Goal: Information Seeking & Learning: Learn about a topic

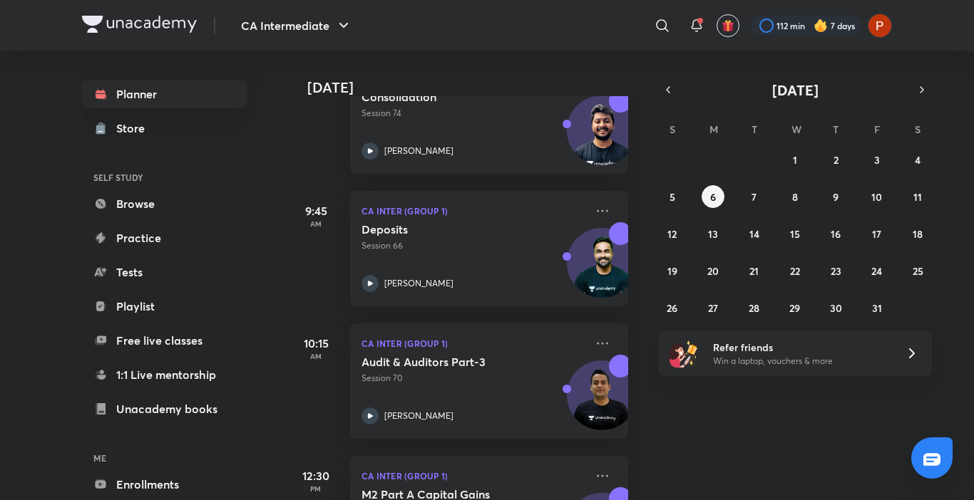
scroll to position [611, 0]
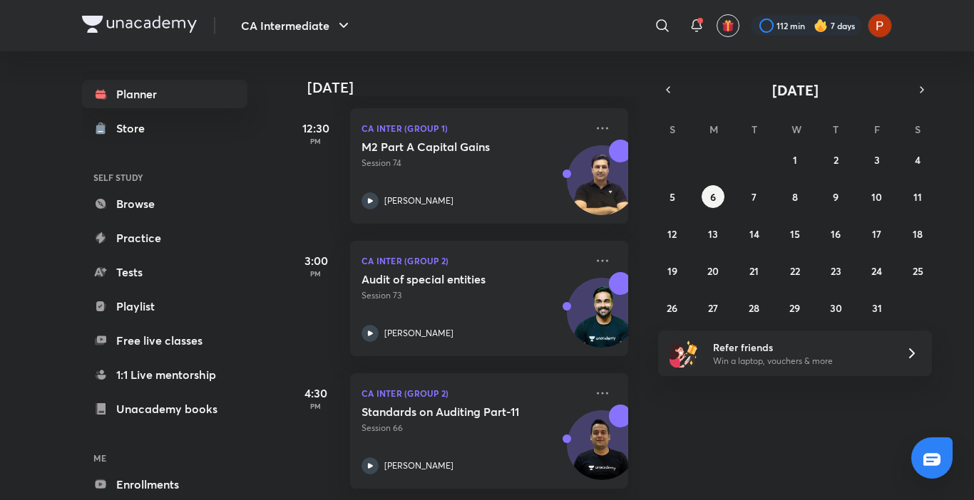
click at [821, 24] on img at bounding box center [820, 26] width 14 height 14
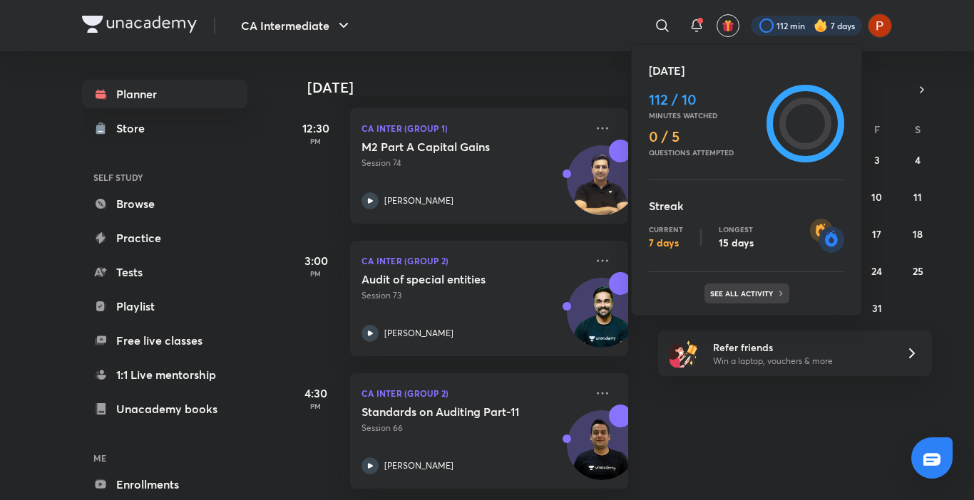
click at [731, 289] on p "See all activity" at bounding box center [743, 293] width 66 height 9
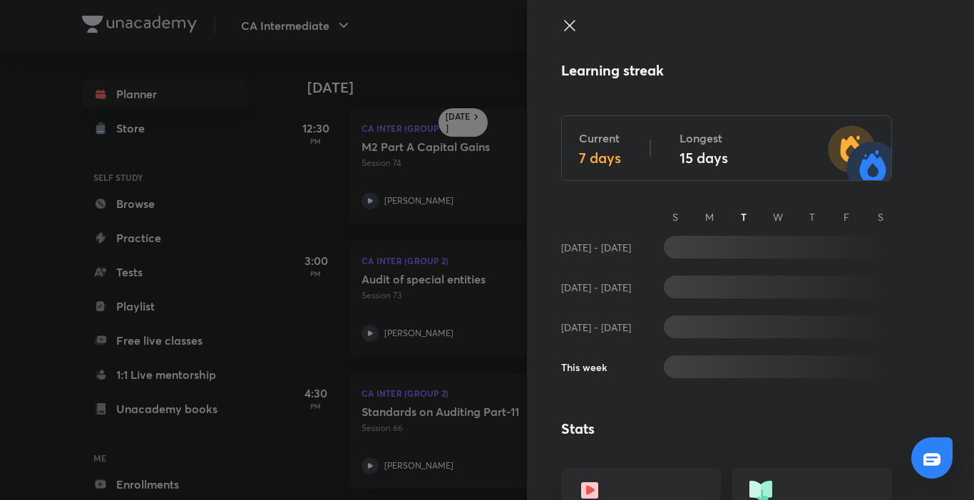
scroll to position [414, 0]
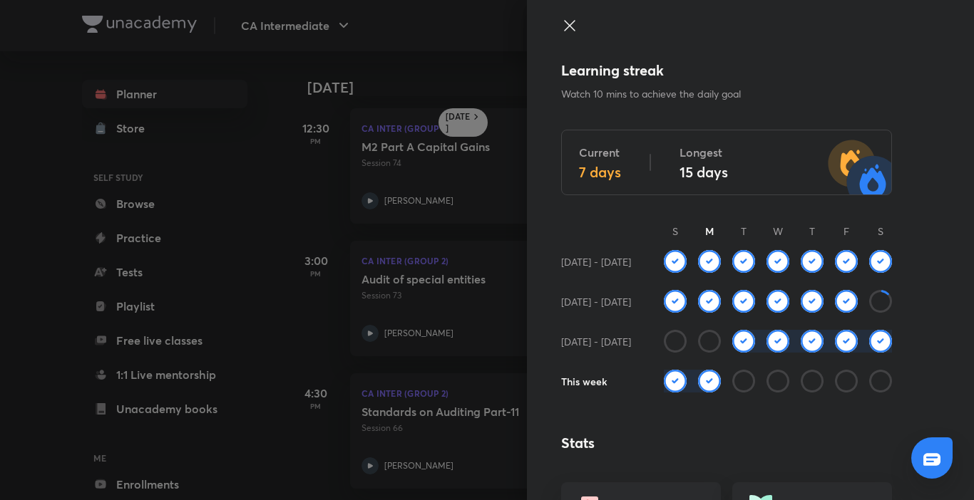
click at [561, 21] on icon at bounding box center [569, 25] width 17 height 17
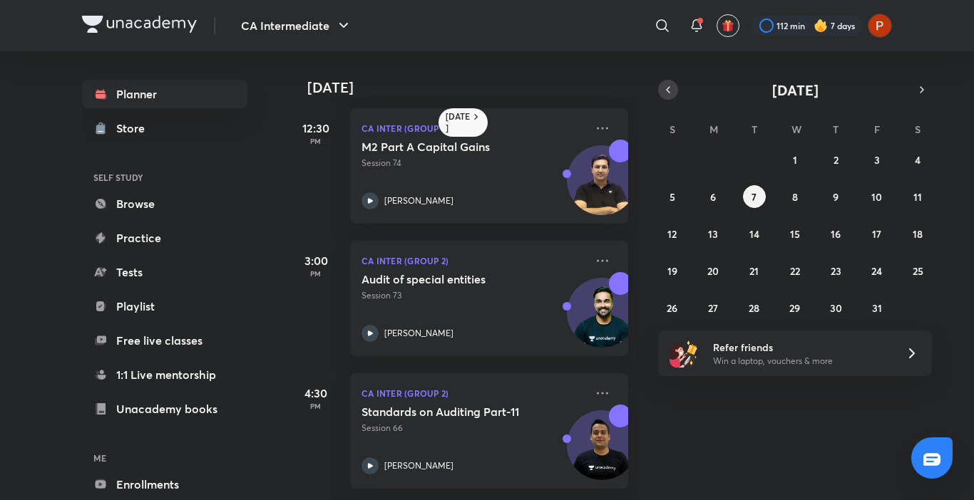
click at [672, 83] on icon "button" at bounding box center [667, 89] width 11 height 13
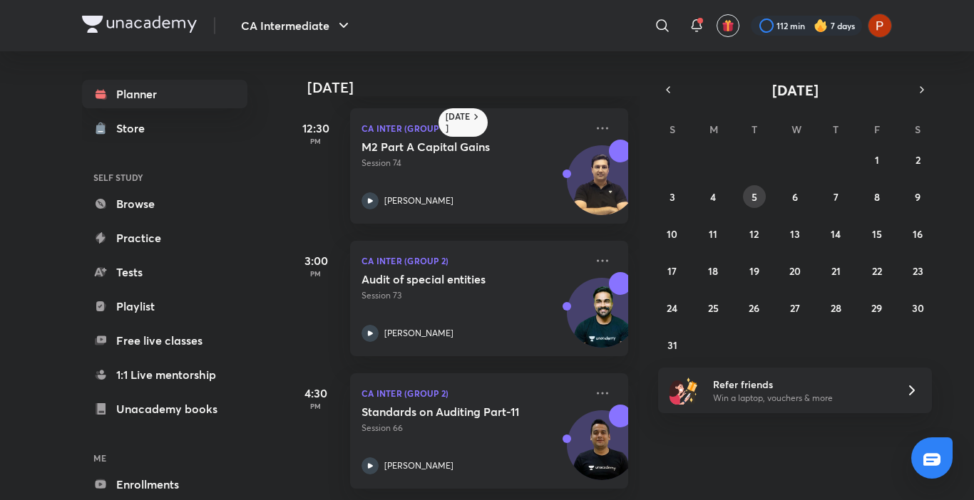
click at [761, 200] on button "5" at bounding box center [754, 196] width 23 height 23
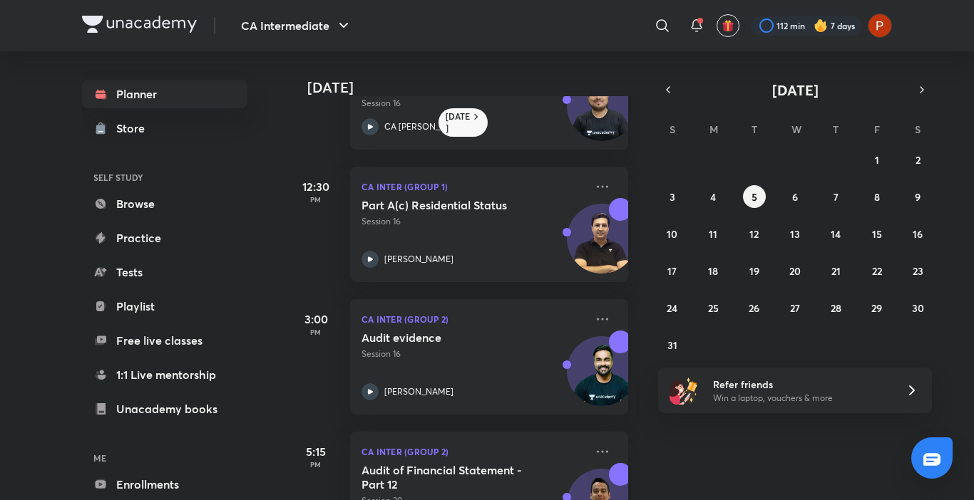
scroll to position [622, 0]
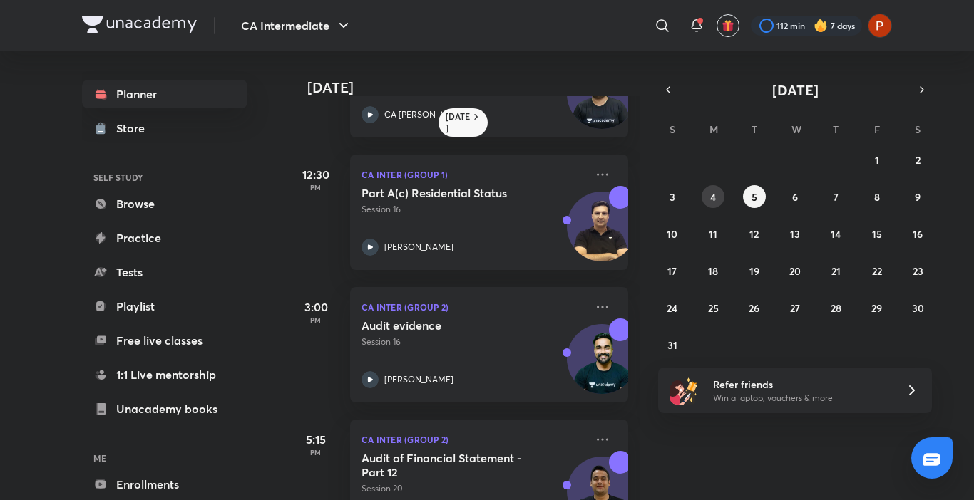
click at [707, 192] on button "4" at bounding box center [712, 196] width 23 height 23
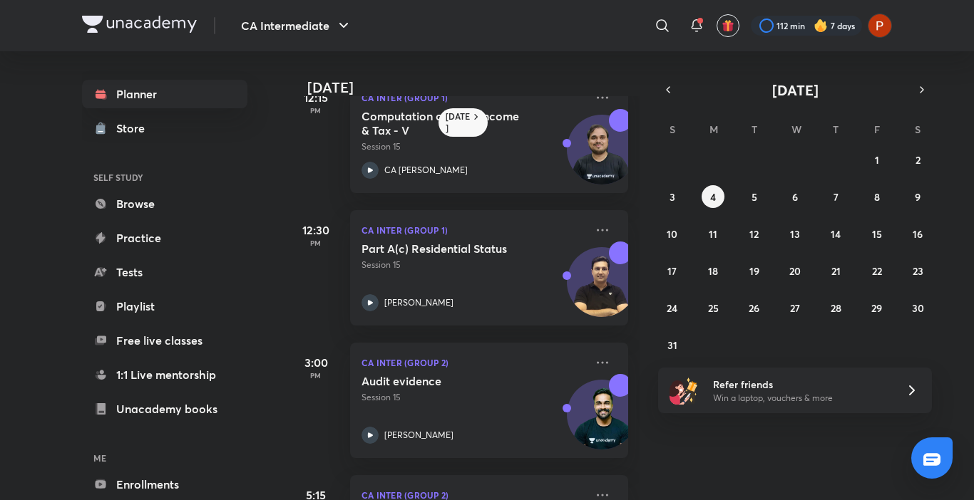
scroll to position [581, 0]
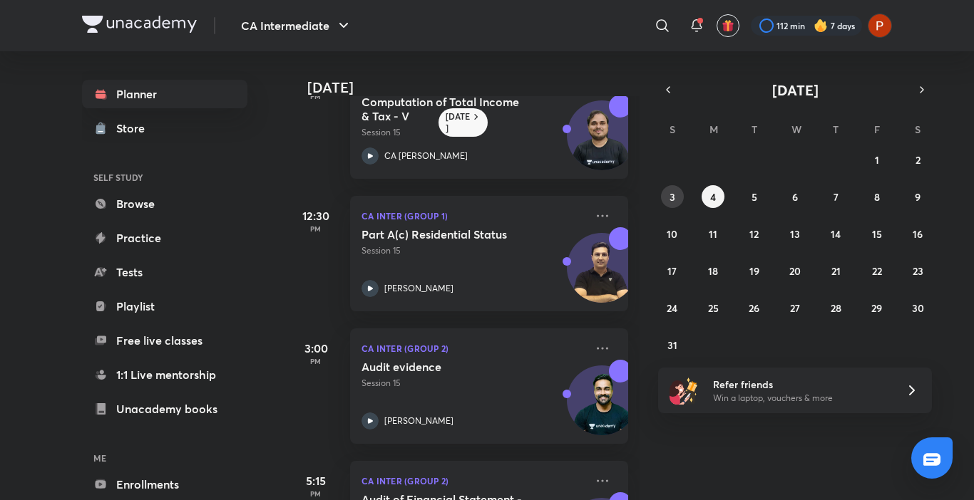
click at [667, 197] on button "3" at bounding box center [672, 196] width 23 height 23
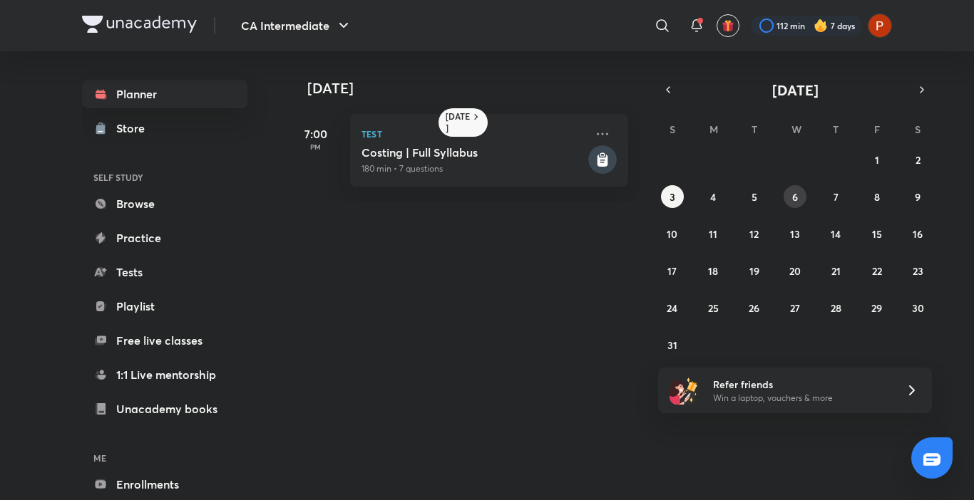
click at [793, 190] on abbr "6" at bounding box center [795, 197] width 6 height 14
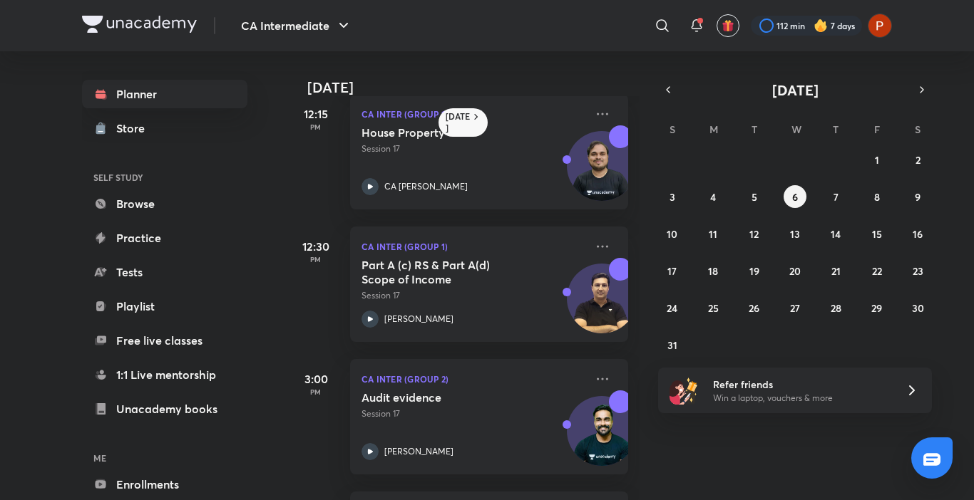
scroll to position [554, 0]
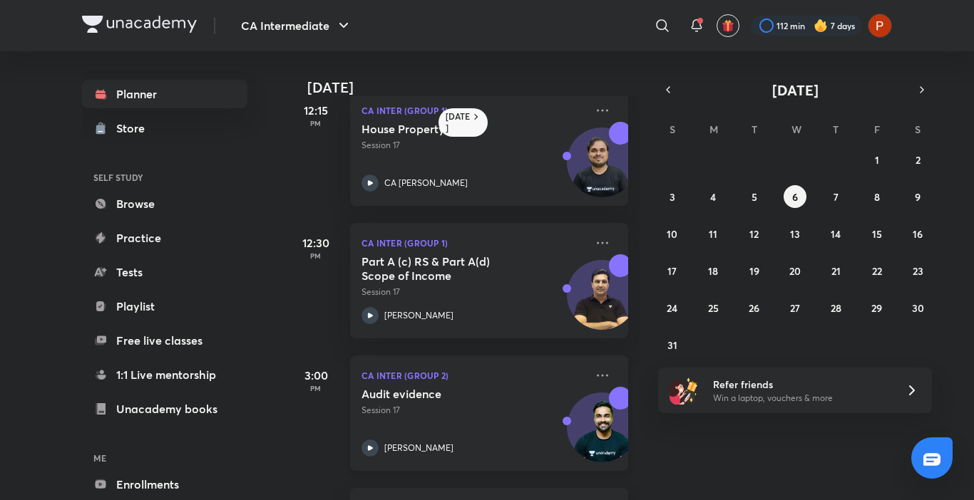
click at [369, 450] on icon at bounding box center [370, 447] width 5 height 5
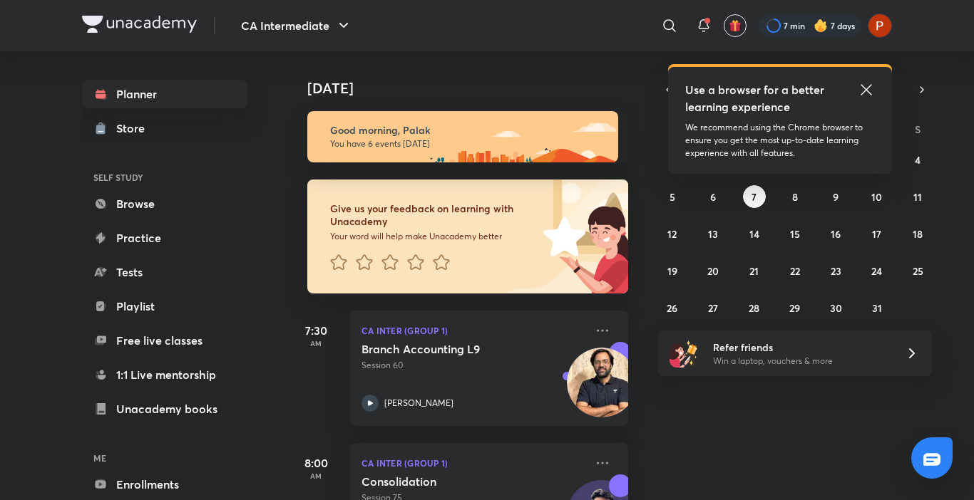
click at [864, 88] on icon at bounding box center [865, 89] width 11 height 11
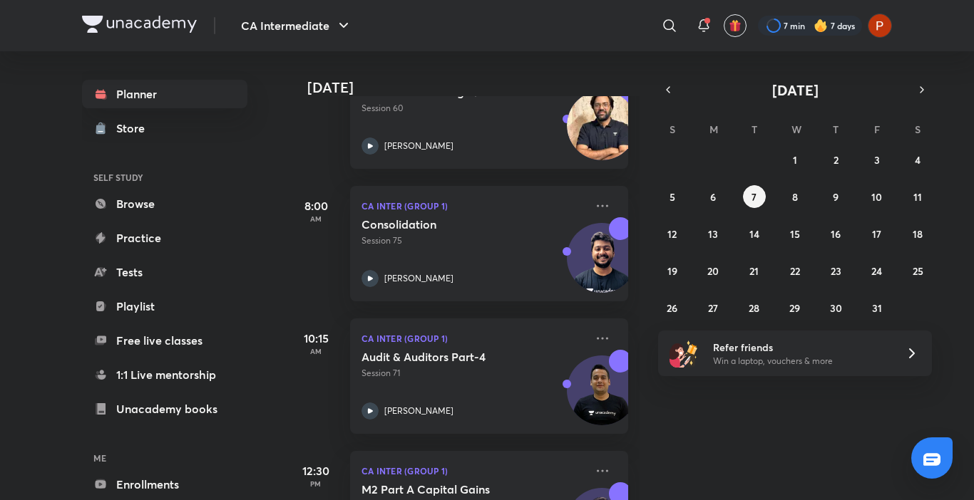
scroll to position [272, 0]
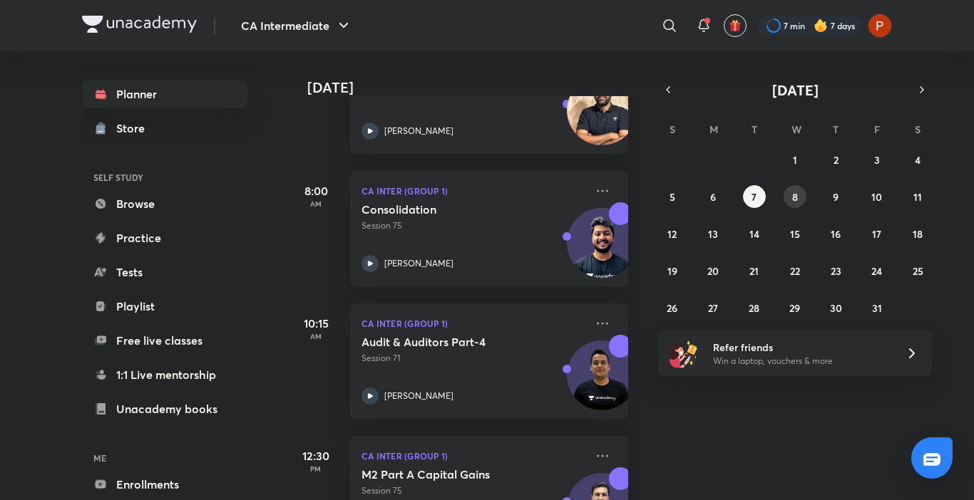
click at [790, 200] on button "8" at bounding box center [794, 196] width 23 height 23
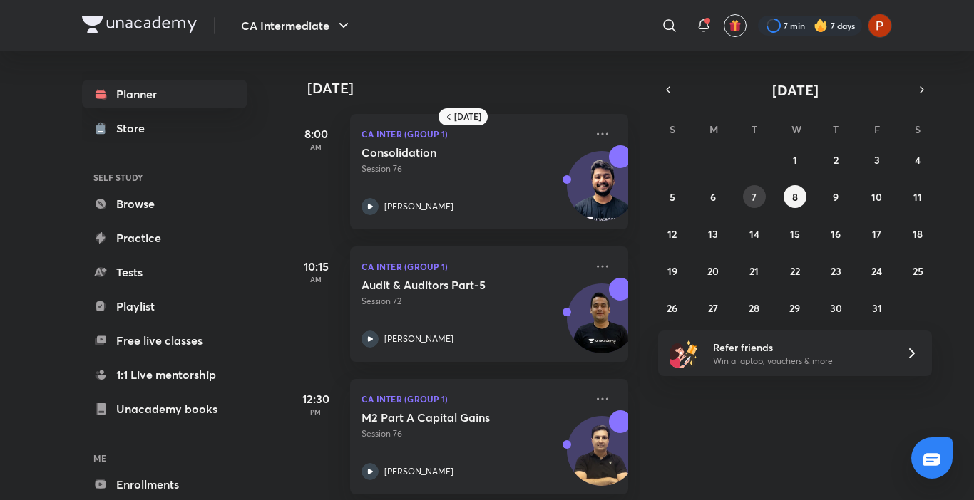
click at [756, 189] on button "7" at bounding box center [754, 196] width 23 height 23
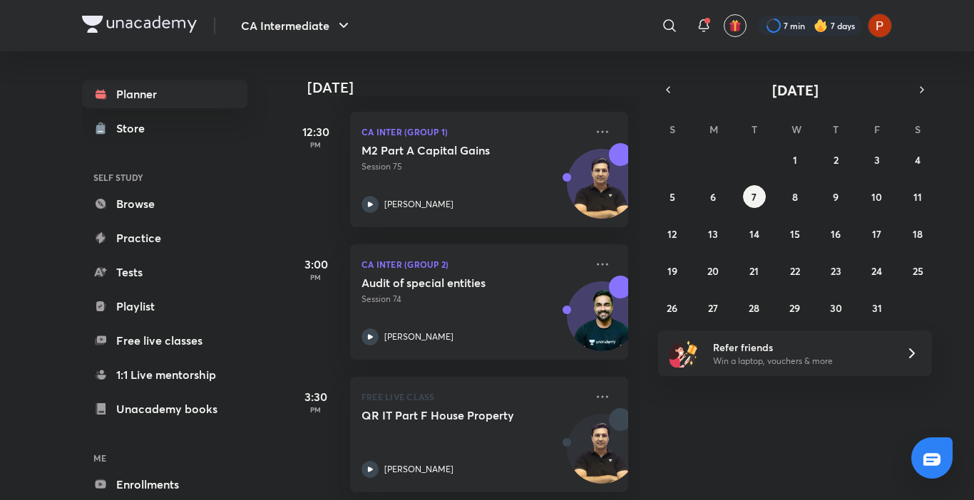
scroll to position [611, 0]
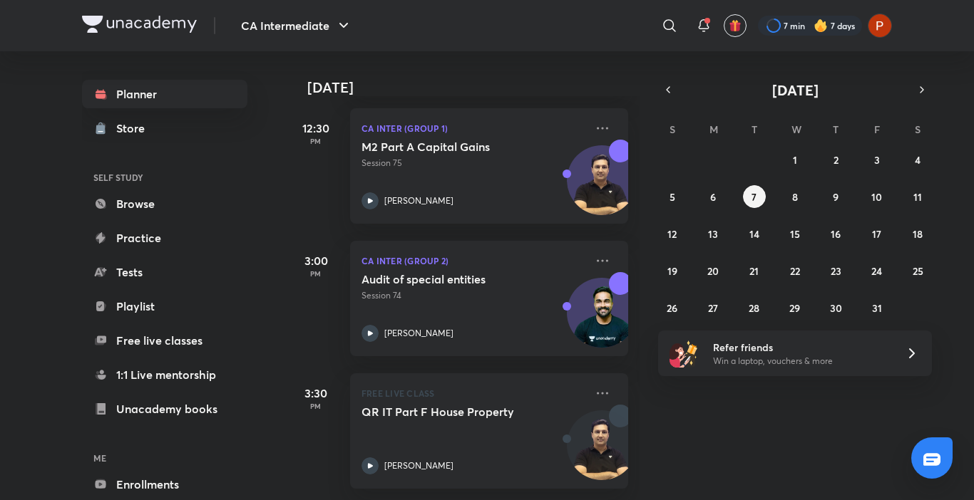
click at [792, 211] on div "28 29 30 1 2 3 4 5 6 7 8 9 10 11 12 13 14 15 16 17 18 19 20 21 22 23 24 25 26 2…" at bounding box center [795, 233] width 274 height 171
click at [792, 196] on abbr "8" at bounding box center [795, 197] width 6 height 14
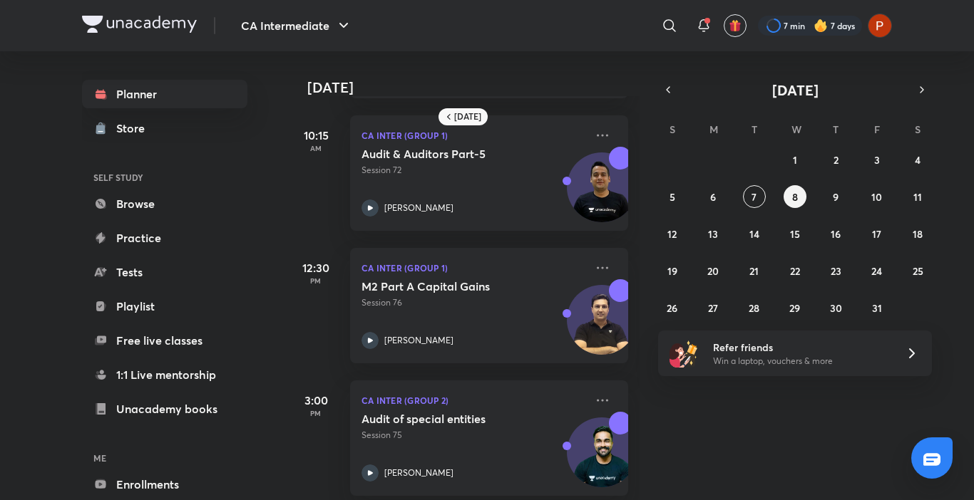
scroll to position [149, 0]
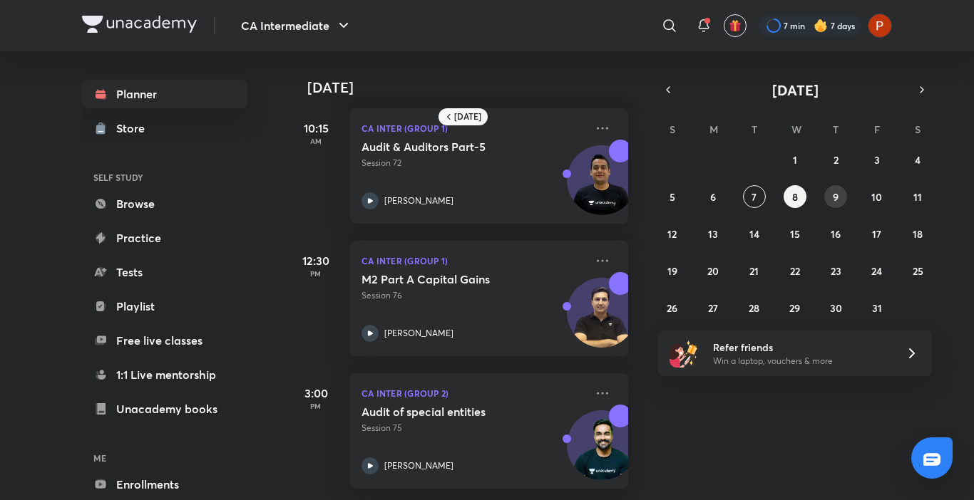
click at [837, 188] on button "9" at bounding box center [835, 196] width 23 height 23
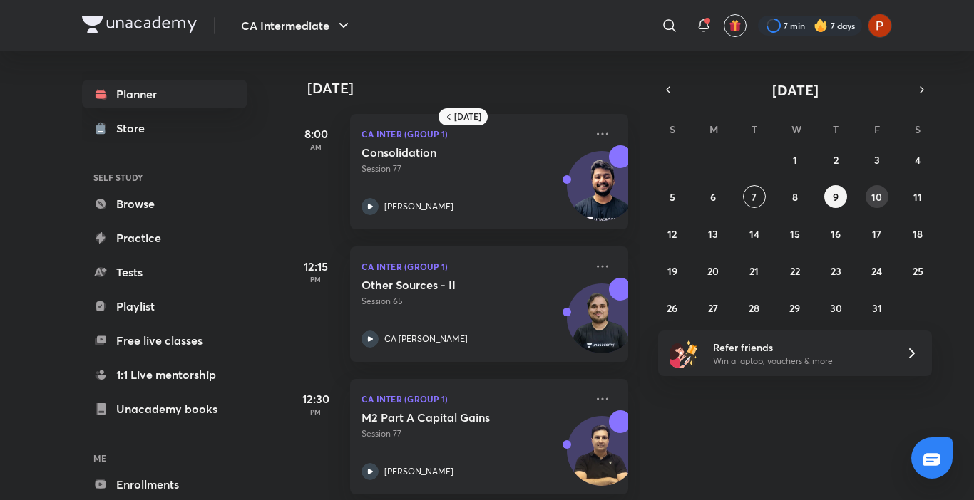
click at [870, 192] on button "10" at bounding box center [876, 196] width 23 height 23
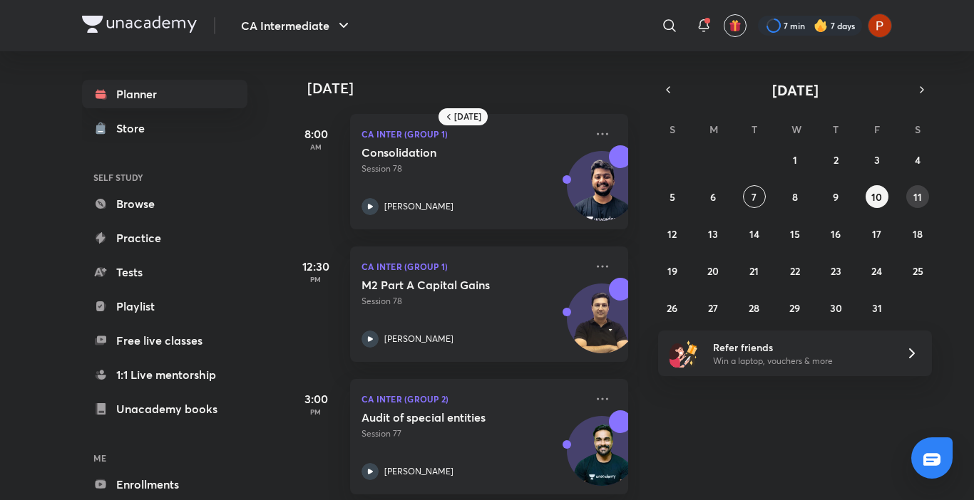
click at [910, 187] on button "11" at bounding box center [917, 196] width 23 height 23
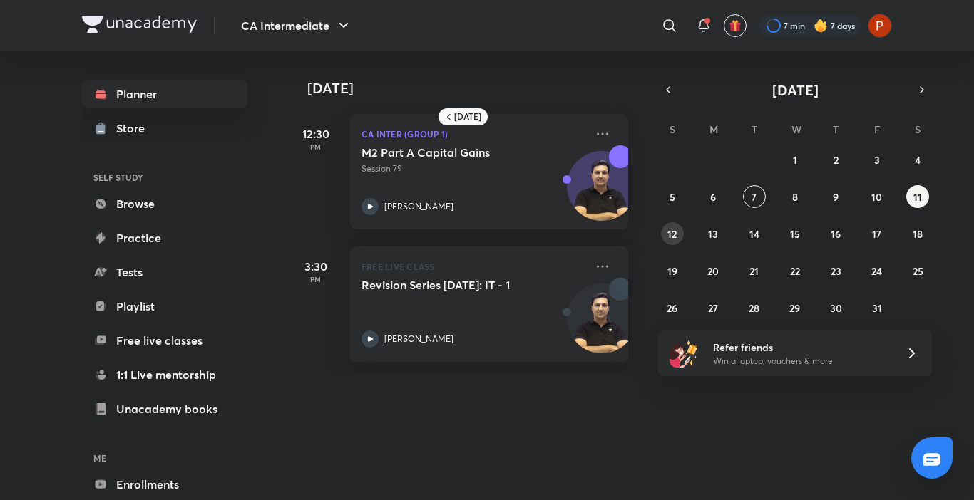
click at [667, 234] on abbr "12" at bounding box center [671, 234] width 9 height 14
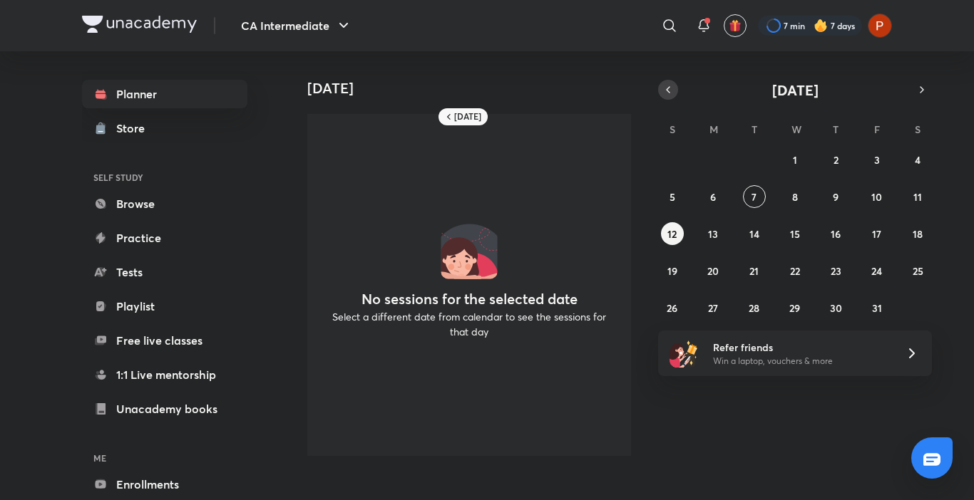
click at [666, 86] on icon "button" at bounding box center [667, 89] width 11 height 13
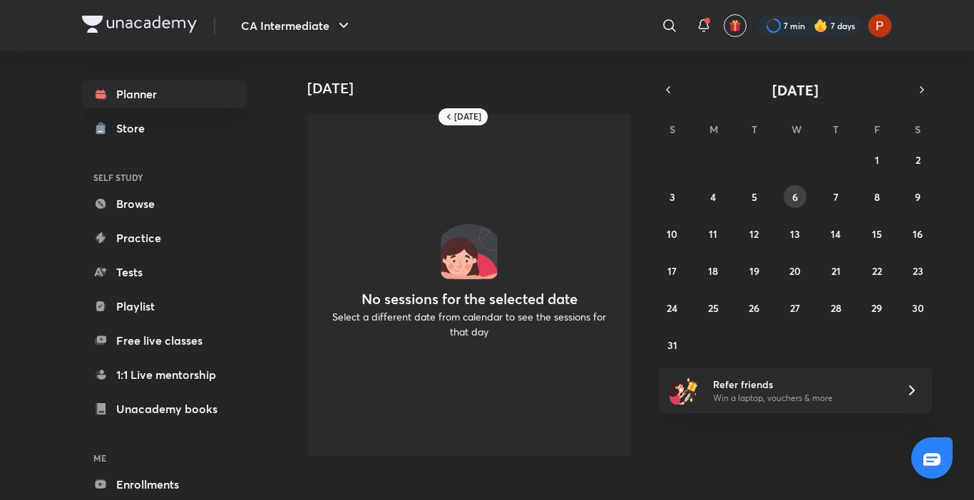
click at [788, 200] on button "6" at bounding box center [794, 196] width 23 height 23
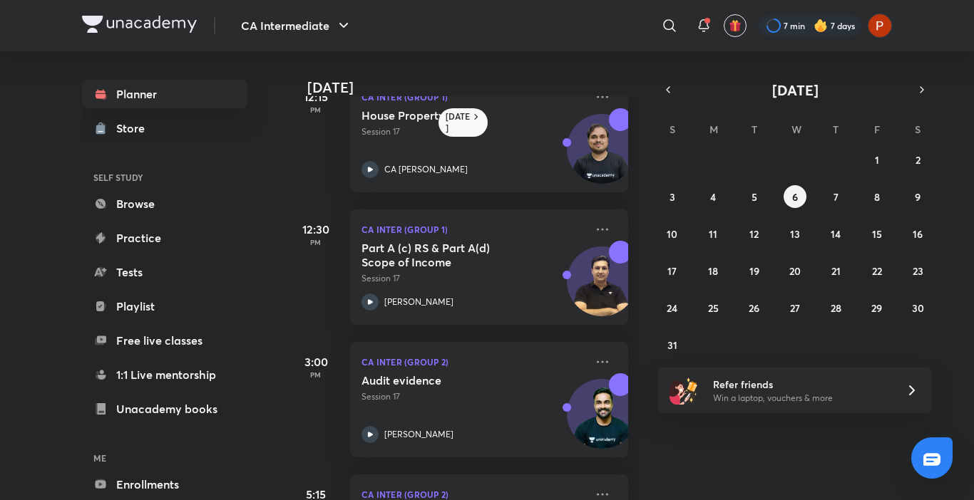
scroll to position [579, 0]
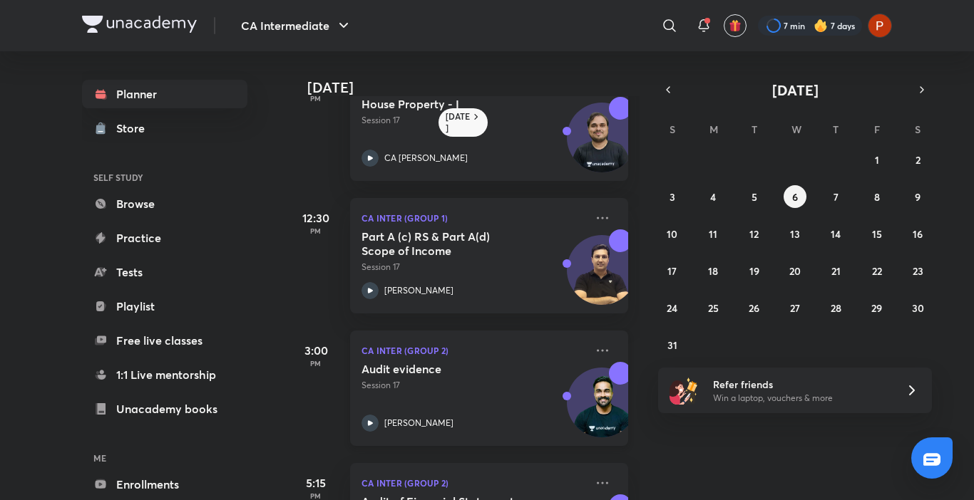
click at [377, 423] on icon at bounding box center [369, 423] width 17 height 17
